Goal: Use online tool/utility

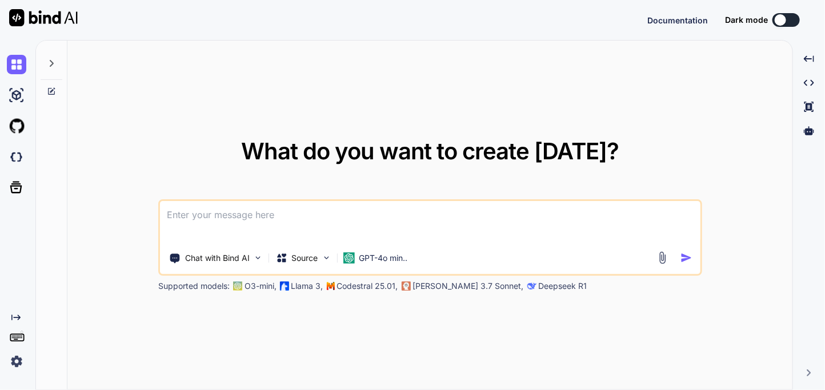
type textarea "x"
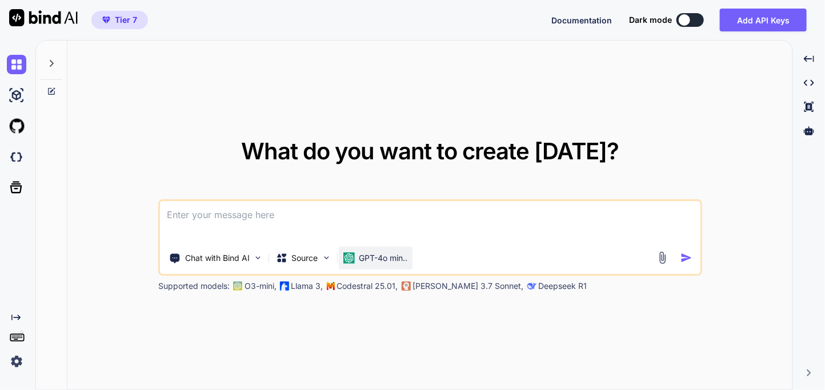
click at [355, 254] on div "GPT-4o min.." at bounding box center [375, 257] width 65 height 11
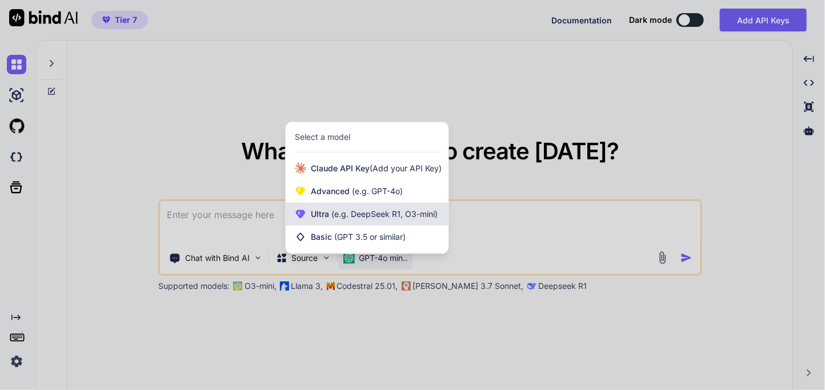
click at [321, 218] on span "Ultra (e.g. DeepSeek R1, O3-mini)" at bounding box center [374, 213] width 127 height 11
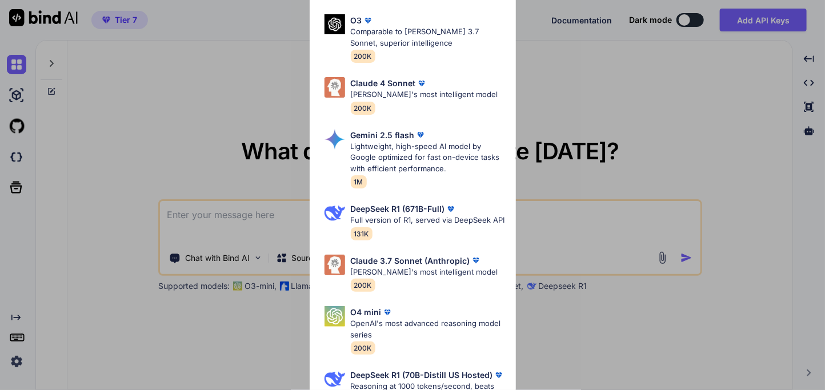
scroll to position [457, 0]
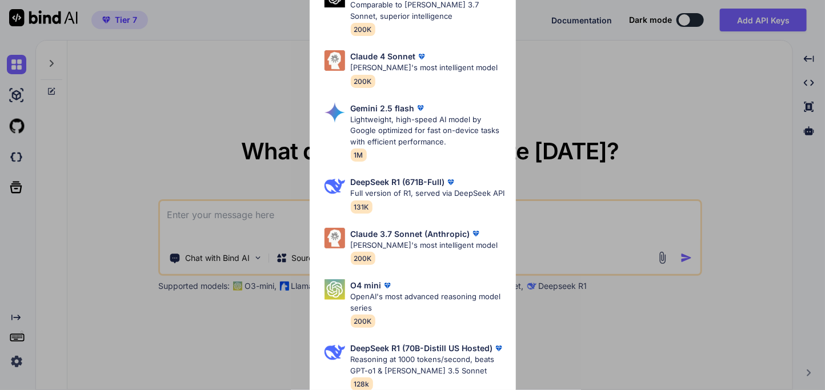
click at [215, 223] on div "Ultra Models GPT 5 Reasoning at 1000 tokens/second, beats GPT-o1 & Claude 3.5 S…" at bounding box center [412, 195] width 825 height 390
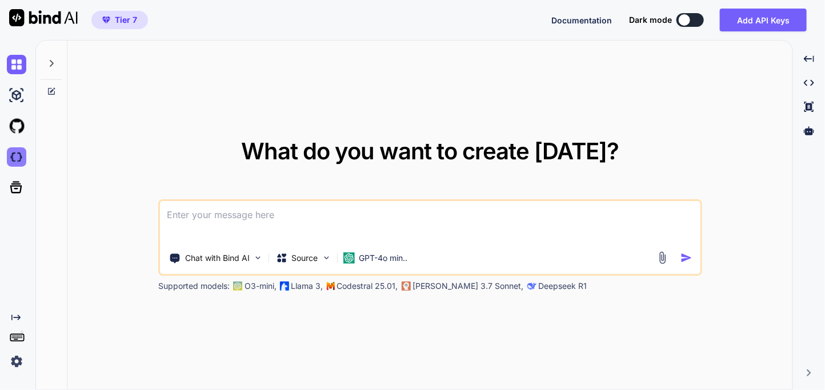
click at [20, 158] on img at bounding box center [16, 156] width 19 height 19
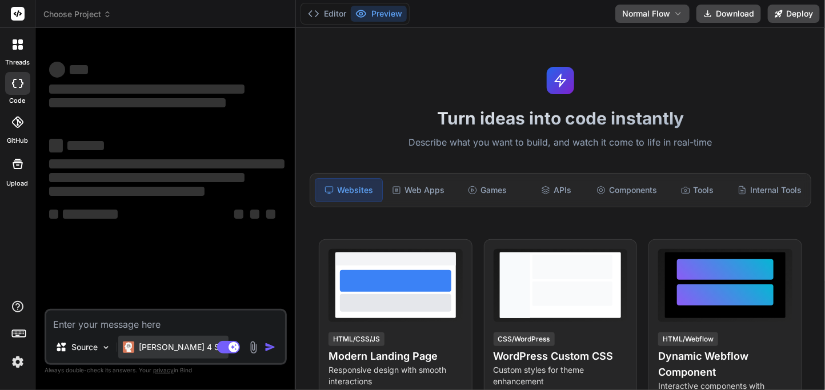
click at [152, 344] on p "[PERSON_NAME] 4 S.." at bounding box center [181, 347] width 85 height 11
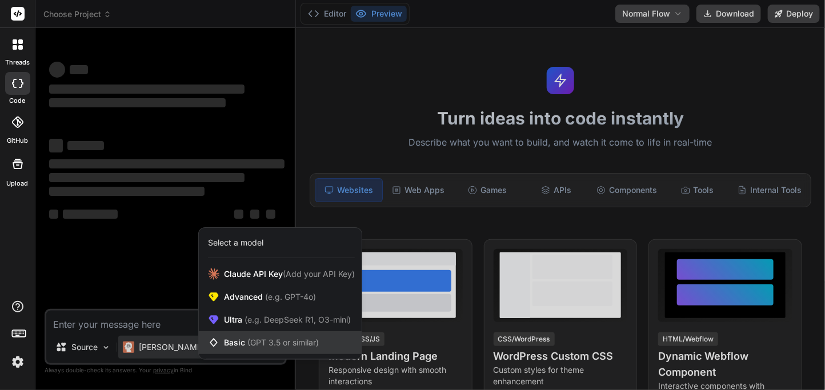
click at [237, 336] on div "Basic (GPT 3.5 or similar)" at bounding box center [280, 342] width 163 height 23
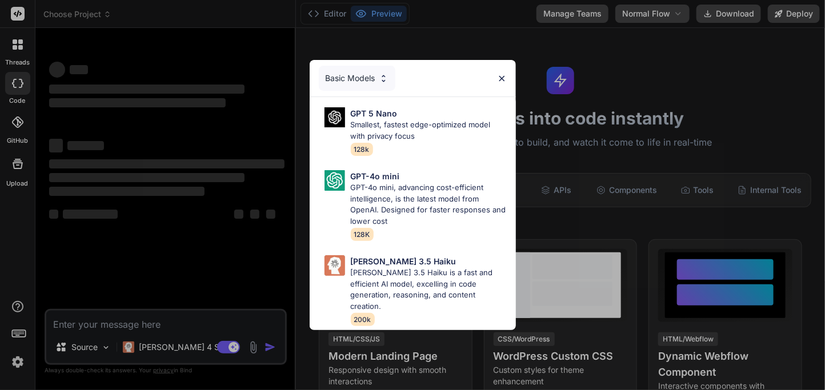
click at [175, 311] on div "Basic Models GPT 5 Nano Smallest, fastest edge-optimized model with privacy foc…" at bounding box center [412, 195] width 825 height 390
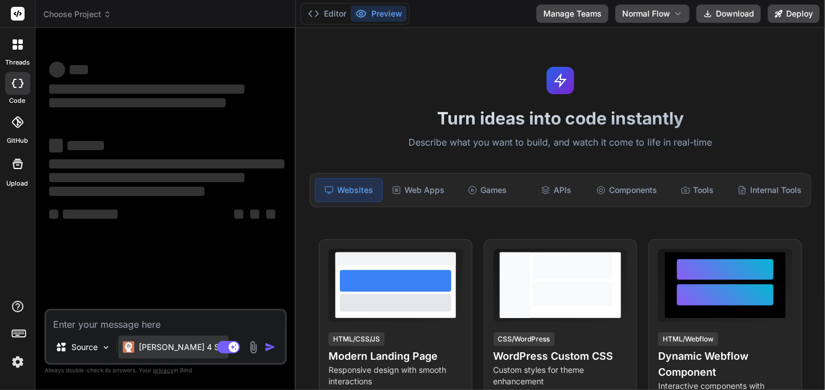
click at [164, 349] on p "Claude 4 S.." at bounding box center [181, 347] width 85 height 11
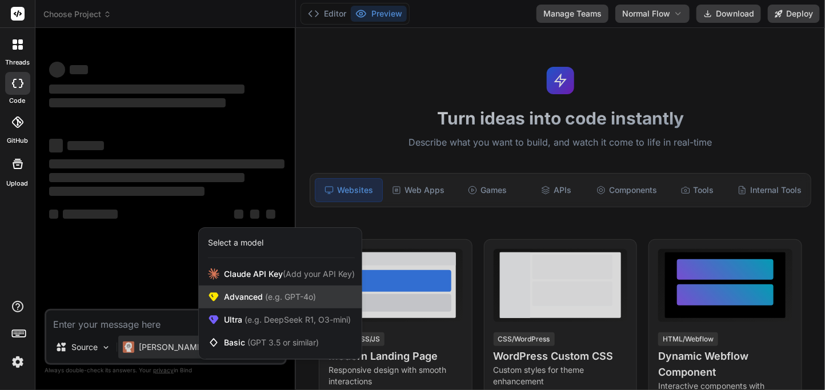
click at [238, 290] on div "Advanced (e.g. GPT-4o)" at bounding box center [280, 297] width 163 height 23
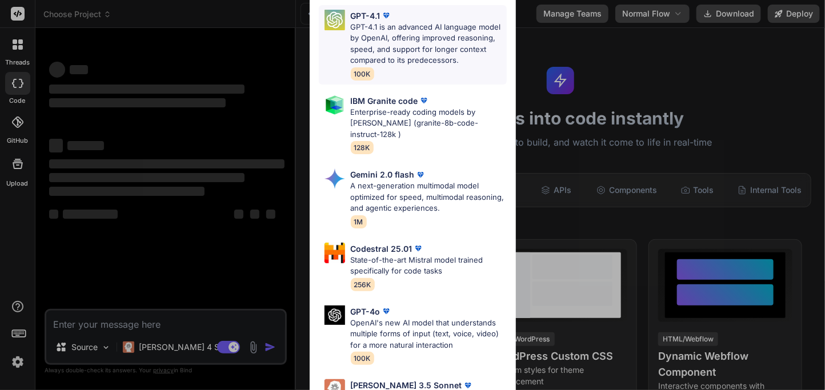
scroll to position [142, 0]
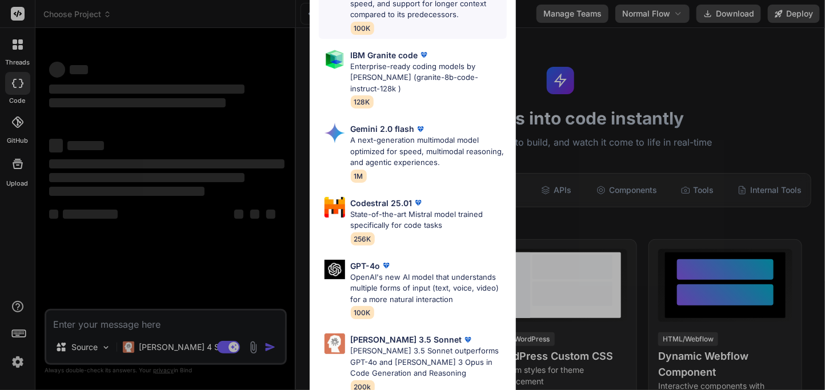
type textarea "x"
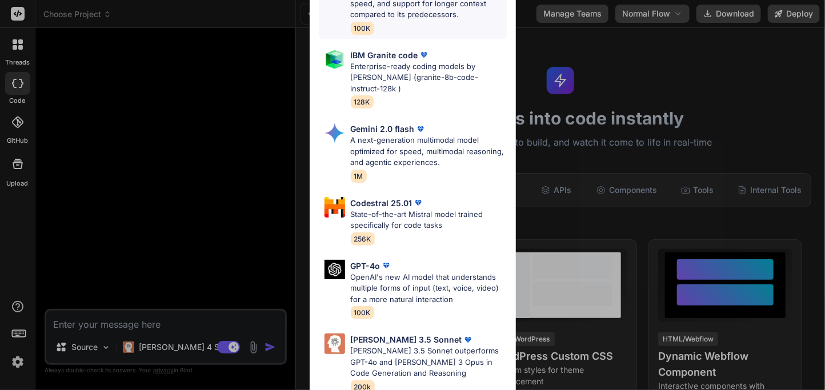
scroll to position [0, 0]
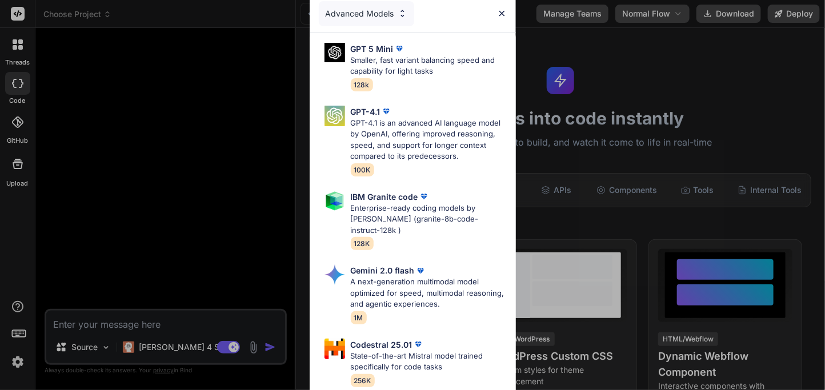
click at [499, 11] on img at bounding box center [502, 14] width 10 height 10
